Goal: Task Accomplishment & Management: Manage account settings

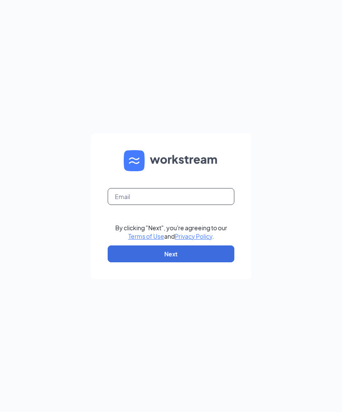
click at [203, 201] on input "text" at bounding box center [171, 196] width 127 height 17
type input "00617@chick-fil-a.com"
click at [183, 262] on button "Next" at bounding box center [171, 254] width 127 height 17
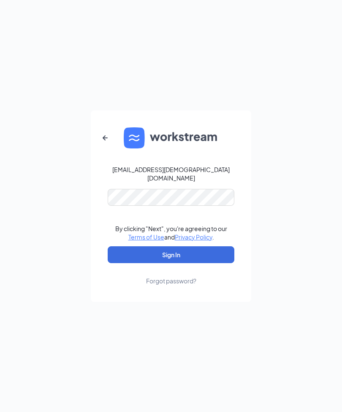
click at [179, 263] on button "Sign In" at bounding box center [171, 254] width 127 height 17
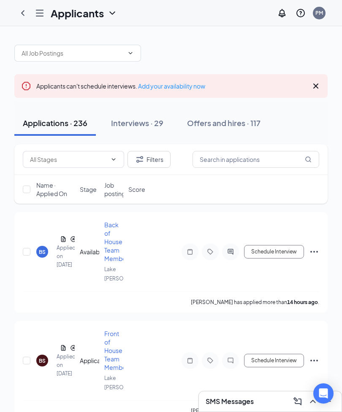
click at [135, 124] on div "Interviews · 29" at bounding box center [137, 123] width 52 height 11
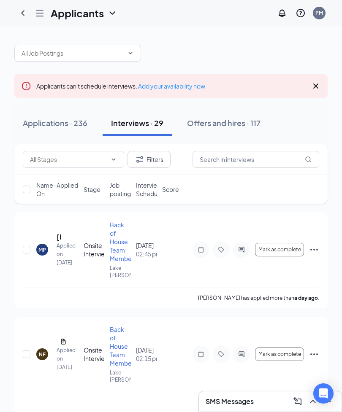
click at [311, 87] on icon "Cross" at bounding box center [316, 86] width 10 height 10
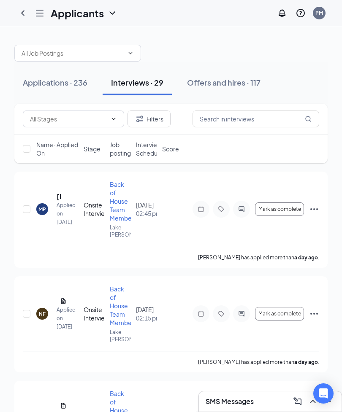
click at [26, 16] on icon "ChevronLeft" at bounding box center [23, 13] width 10 height 10
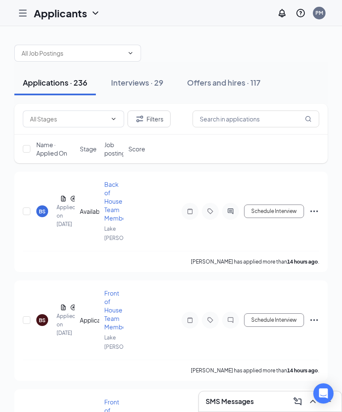
click at [26, 16] on icon "Hamburger" at bounding box center [23, 13] width 10 height 10
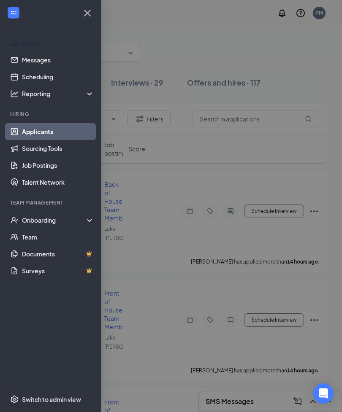
click at [26, 43] on link "Home" at bounding box center [58, 43] width 72 height 17
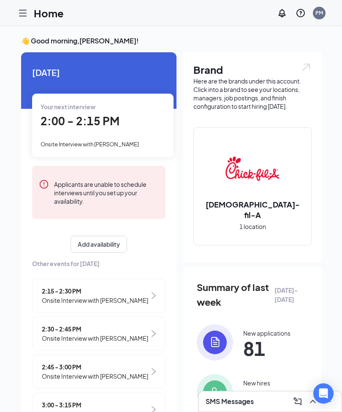
click at [82, 121] on span "2:00 - 2:15 PM" at bounding box center [80, 121] width 79 height 14
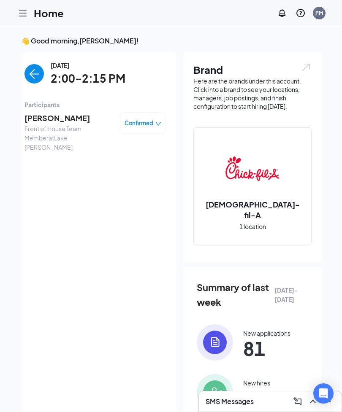
scroll to position [30, 0]
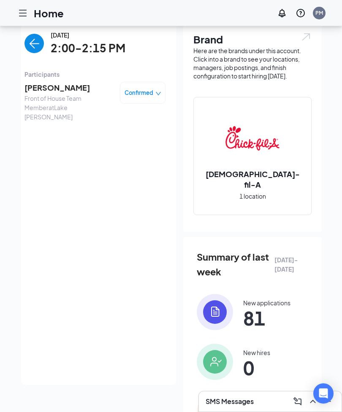
click at [44, 87] on span "[PERSON_NAME]" at bounding box center [68, 88] width 89 height 12
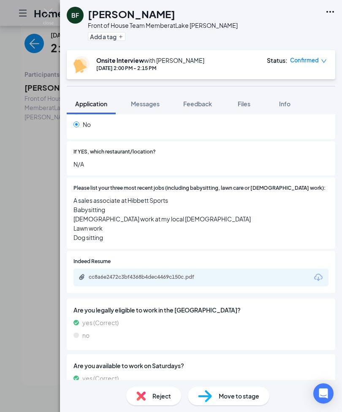
scroll to position [182, 0]
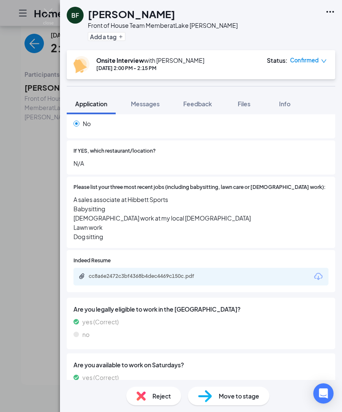
click at [159, 273] on div "cc8a6e2472c3bf4368b4dec4469c150c.pdf" at bounding box center [148, 276] width 118 height 7
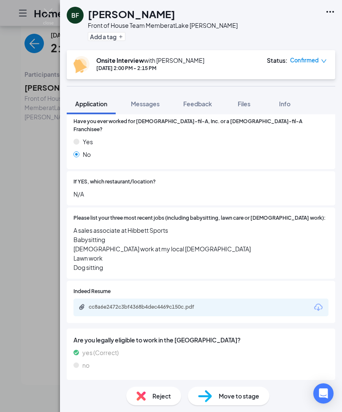
scroll to position [152, 0]
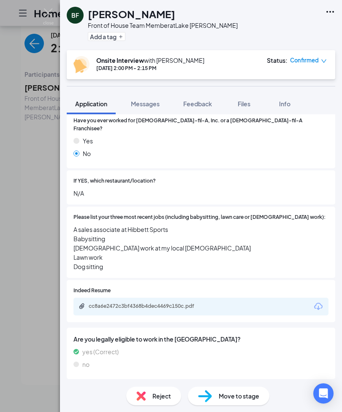
click at [174, 303] on div "cc8a6e2472c3bf4368b4dec4469c150c.pdf" at bounding box center [148, 306] width 118 height 7
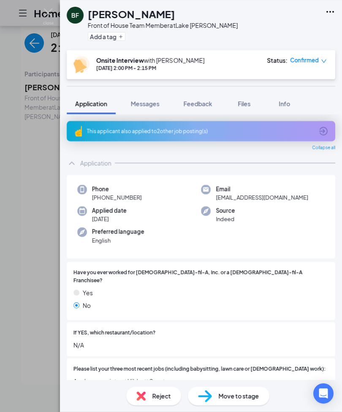
scroll to position [0, 0]
click at [21, 406] on div "BF [PERSON_NAME] Front of House Team Member at [GEOGRAPHIC_DATA][PERSON_NAME] A…" at bounding box center [171, 206] width 342 height 412
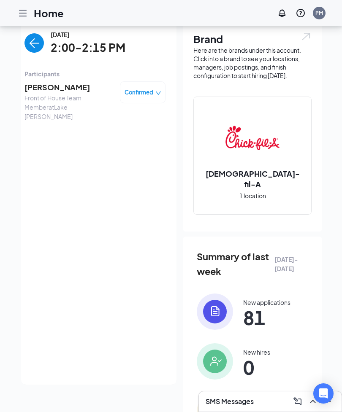
click at [38, 40] on img "back-button" at bounding box center [33, 42] width 19 height 19
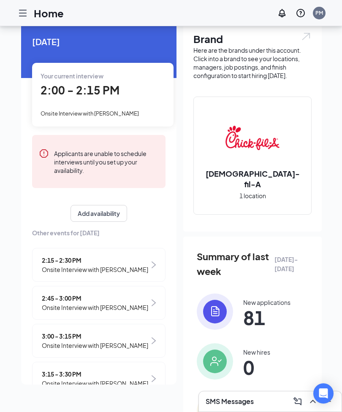
click at [63, 253] on div "2:15 - 2:30 PM Onsite Interview with [PERSON_NAME]" at bounding box center [98, 265] width 133 height 34
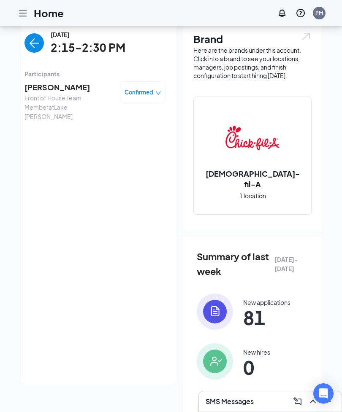
click at [49, 85] on span "[PERSON_NAME]" at bounding box center [68, 87] width 89 height 12
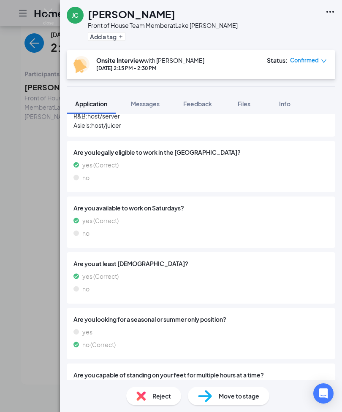
scroll to position [251, 0]
click at [0, 339] on div "[PERSON_NAME] Front of House Team Member at [GEOGRAPHIC_DATA][PERSON_NAME] Add …" at bounding box center [171, 206] width 342 height 412
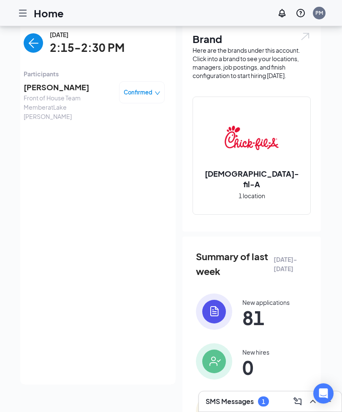
scroll to position [0, 1]
click at [38, 47] on img "back-button" at bounding box center [33, 42] width 19 height 19
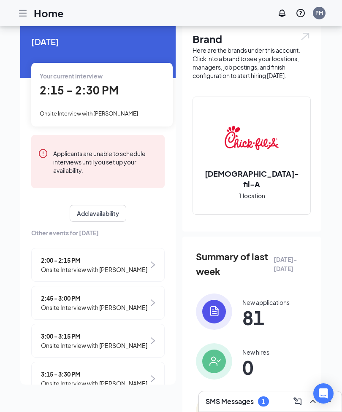
click at [62, 303] on span "Onsite Interview with [PERSON_NAME]" at bounding box center [94, 307] width 106 height 9
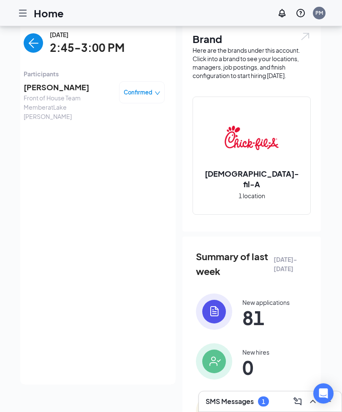
click at [34, 48] on img "back-button" at bounding box center [33, 42] width 19 height 19
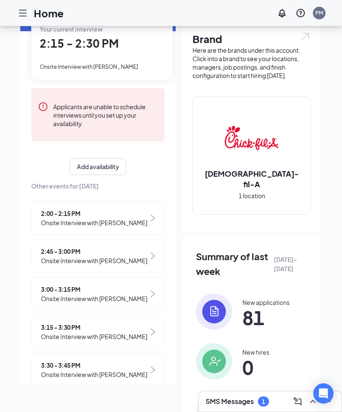
scroll to position [47, 0]
click at [24, 405] on div "[DATE] Your current interview 2:15 - 2:30 PM Onsite Interview with [PERSON_NAME…" at bounding box center [97, 208] width 155 height 468
click at [324, 393] on icon "Open Intercom Messenger" at bounding box center [323, 394] width 9 height 10
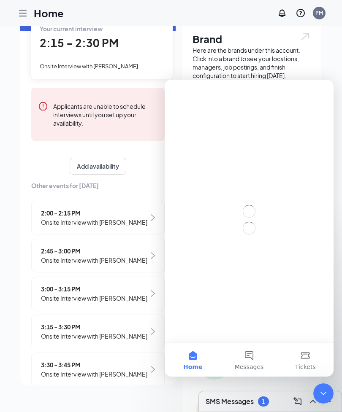
scroll to position [0, 0]
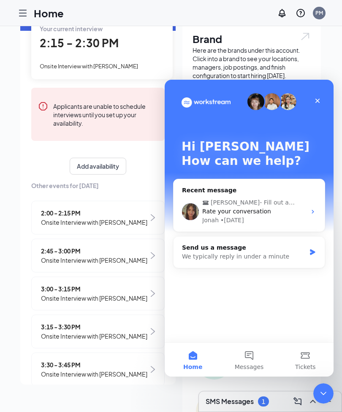
click at [49, 251] on span "2:45 - 3:00 PM" at bounding box center [94, 250] width 106 height 9
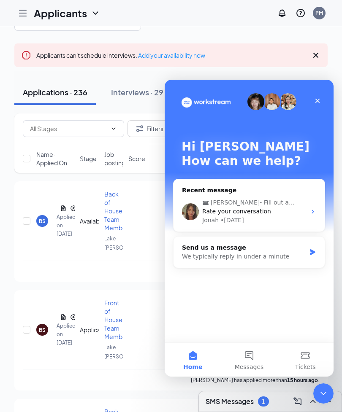
click at [138, 92] on div "Interviews · 29" at bounding box center [137, 92] width 52 height 11
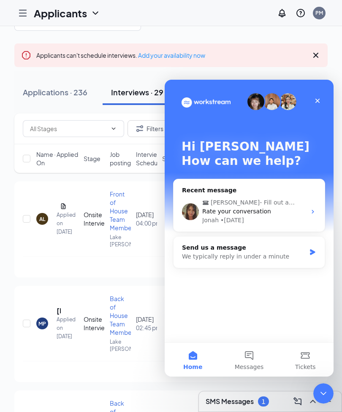
click at [318, 101] on icon "Close" at bounding box center [317, 100] width 7 height 7
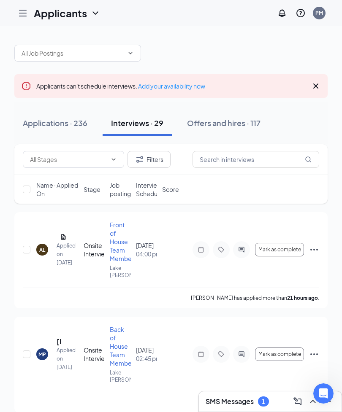
click at [22, 12] on icon "Hamburger" at bounding box center [23, 13] width 10 height 10
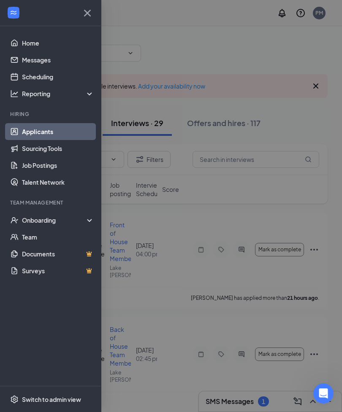
click at [34, 77] on link "Scheduling" at bounding box center [58, 76] width 72 height 17
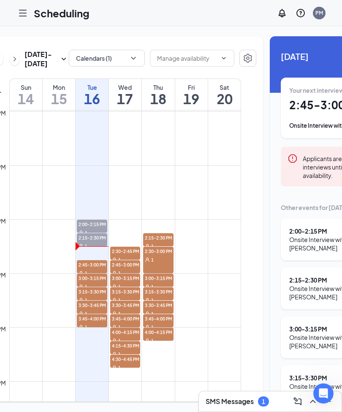
scroll to position [0, 20]
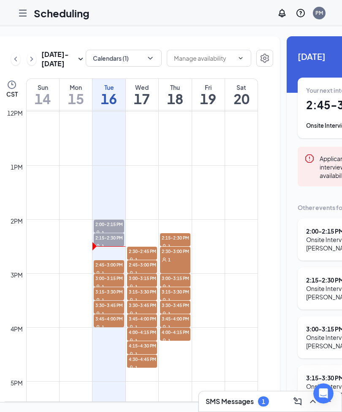
click at [141, 260] on link "2:30-2:45 PM 1" at bounding box center [142, 253] width 31 height 14
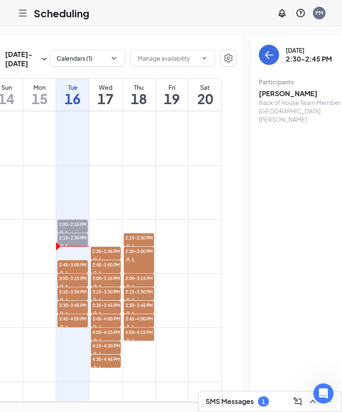
scroll to position [0, 57]
click at [141, 273] on link "2:30-3:00 PM 1" at bounding box center [138, 259] width 31 height 27
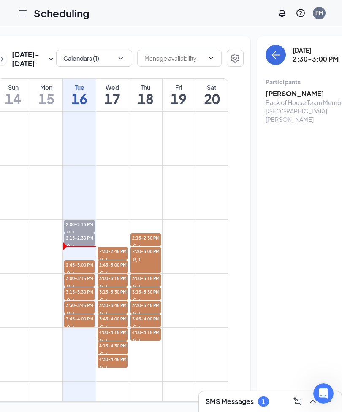
scroll to position [0, 46]
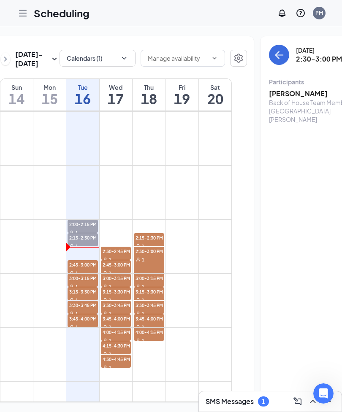
click at [279, 106] on div "Back of House Team Member at [GEOGRAPHIC_DATA][PERSON_NAME]" at bounding box center [313, 110] width 89 height 25
click at [282, 89] on h3 "[PERSON_NAME]" at bounding box center [313, 93] width 89 height 9
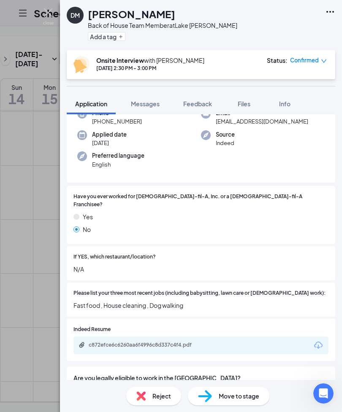
scroll to position [65, 0]
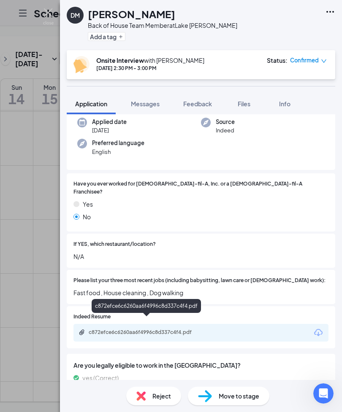
click at [133, 305] on div "c872efce6c6260aa6f4996c8d337c4f4.pdf" at bounding box center [146, 306] width 109 height 14
click at [173, 305] on div "c872efce6c6260aa6f4996c8d337c4f4.pdf" at bounding box center [146, 306] width 109 height 14
click at [165, 329] on div "c872efce6c6260aa6f4996c8d337c4f4.pdf" at bounding box center [148, 332] width 118 height 7
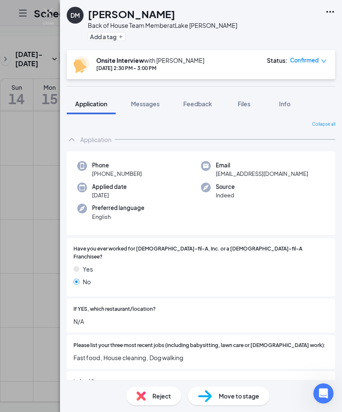
scroll to position [0, 0]
click at [31, 393] on div "DM [PERSON_NAME] Back of House Team Member at [GEOGRAPHIC_DATA][PERSON_NAME] Ad…" at bounding box center [171, 206] width 342 height 412
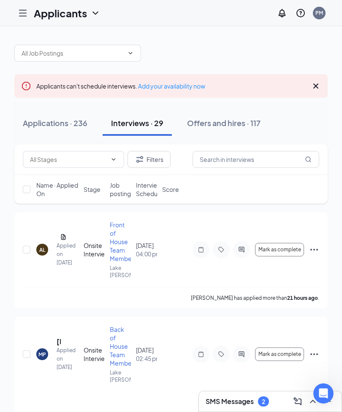
click at [27, 11] on icon "Hamburger" at bounding box center [23, 13] width 10 height 10
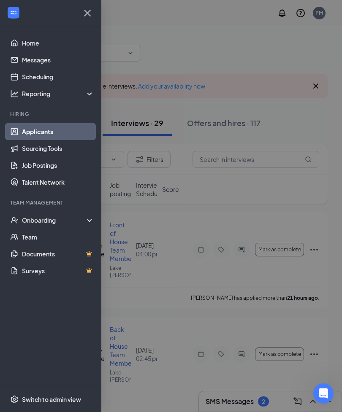
click at [40, 39] on link "Home" at bounding box center [58, 43] width 72 height 17
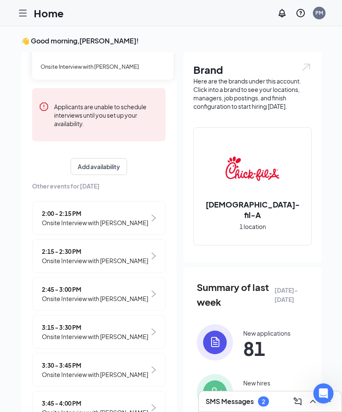
scroll to position [77, 0]
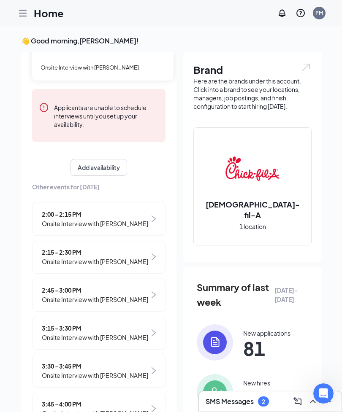
click at [68, 336] on span "Onsite Interview with [PERSON_NAME]" at bounding box center [95, 337] width 106 height 9
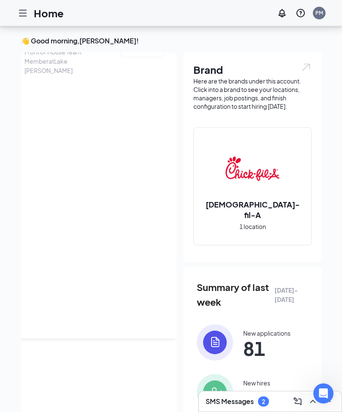
scroll to position [0, 0]
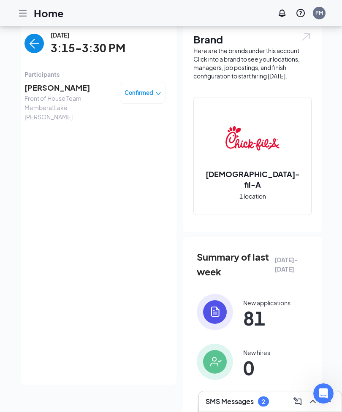
click at [43, 91] on span "[PERSON_NAME]" at bounding box center [68, 88] width 89 height 12
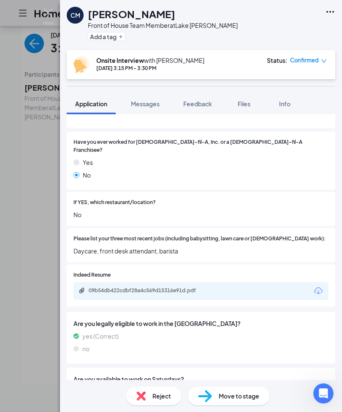
scroll to position [130, 0]
click at [170, 292] on div "Indeed Resume 09b54db422cdbf28a4c569d15316e91d.pdf" at bounding box center [201, 286] width 268 height 43
click at [180, 287] on div "09b54db422cdbf28a4c569d15316e91d.pdf" at bounding box center [146, 291] width 137 height 8
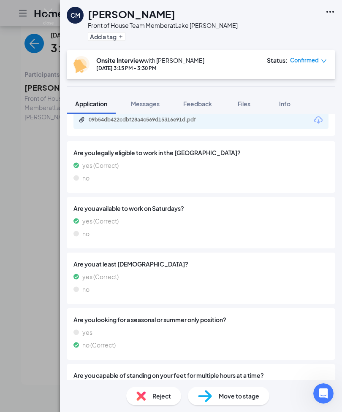
scroll to position [27, 0]
click at [135, 405] on div "Reject" at bounding box center [153, 396] width 55 height 19
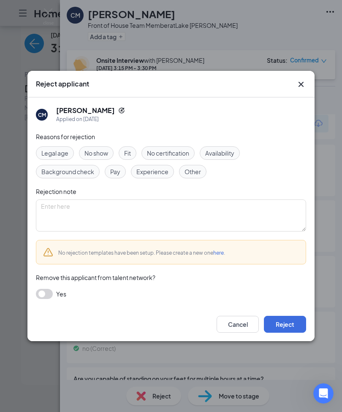
click at [303, 78] on div "Reject applicant" at bounding box center [170, 84] width 287 height 27
click at [300, 84] on icon "Cross" at bounding box center [301, 84] width 10 height 10
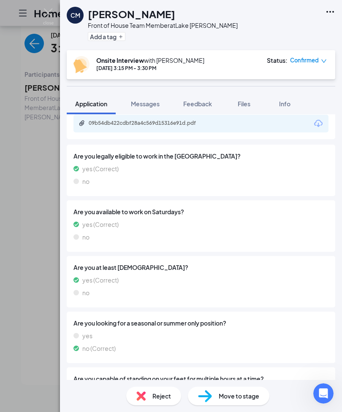
click at [38, 221] on div "CM [PERSON_NAME] Front of House Team Member at [GEOGRAPHIC_DATA][PERSON_NAME] A…" at bounding box center [171, 206] width 342 height 412
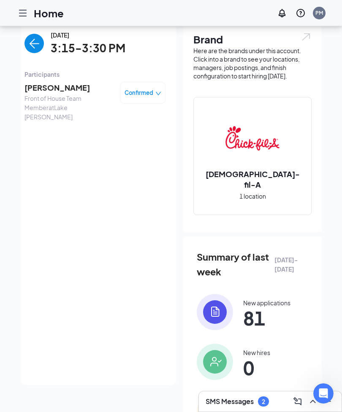
click at [37, 44] on img "back-button" at bounding box center [33, 43] width 19 height 19
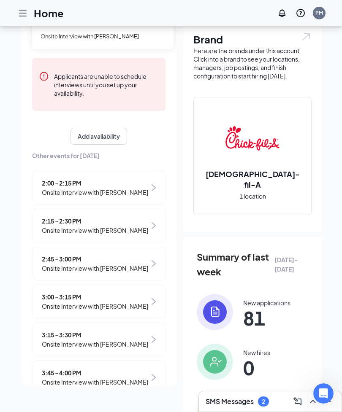
scroll to position [77, 0]
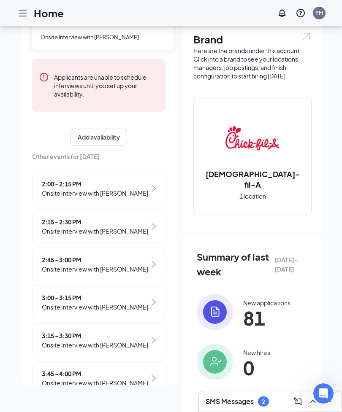
click at [60, 377] on span "3:45 - 4:00 PM" at bounding box center [95, 373] width 106 height 9
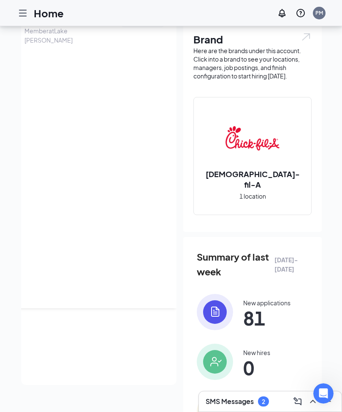
scroll to position [0, 0]
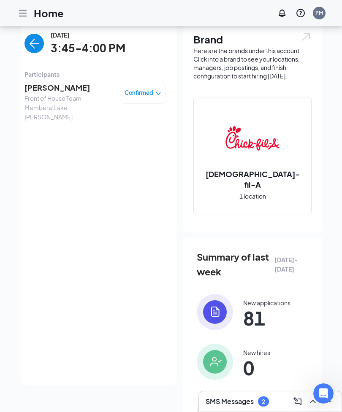
click at [83, 84] on span "[PERSON_NAME]" at bounding box center [68, 88] width 89 height 12
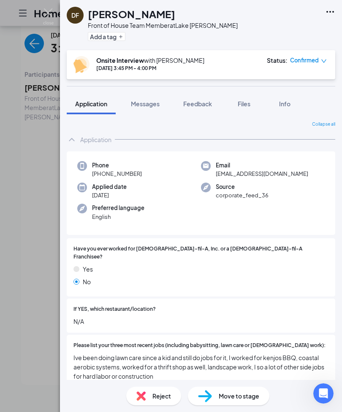
click at [2, 291] on div "DF [PERSON_NAME] Front of House Team Member at [GEOGRAPHIC_DATA][PERSON_NAME] A…" at bounding box center [171, 206] width 342 height 412
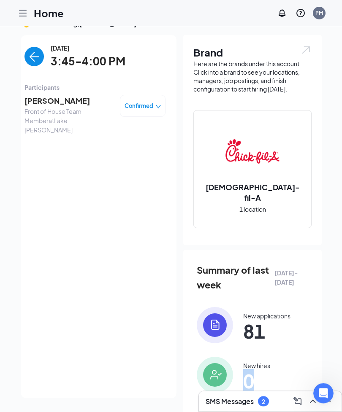
scroll to position [16, 0]
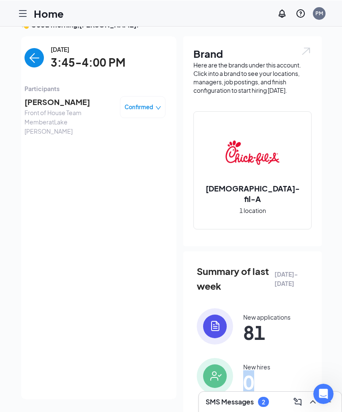
click at [34, 55] on img "back-button" at bounding box center [33, 57] width 19 height 19
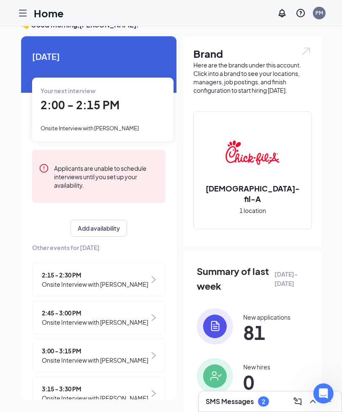
scroll to position [0, 0]
